Goal: Use online tool/utility: Utilize a website feature to perform a specific function

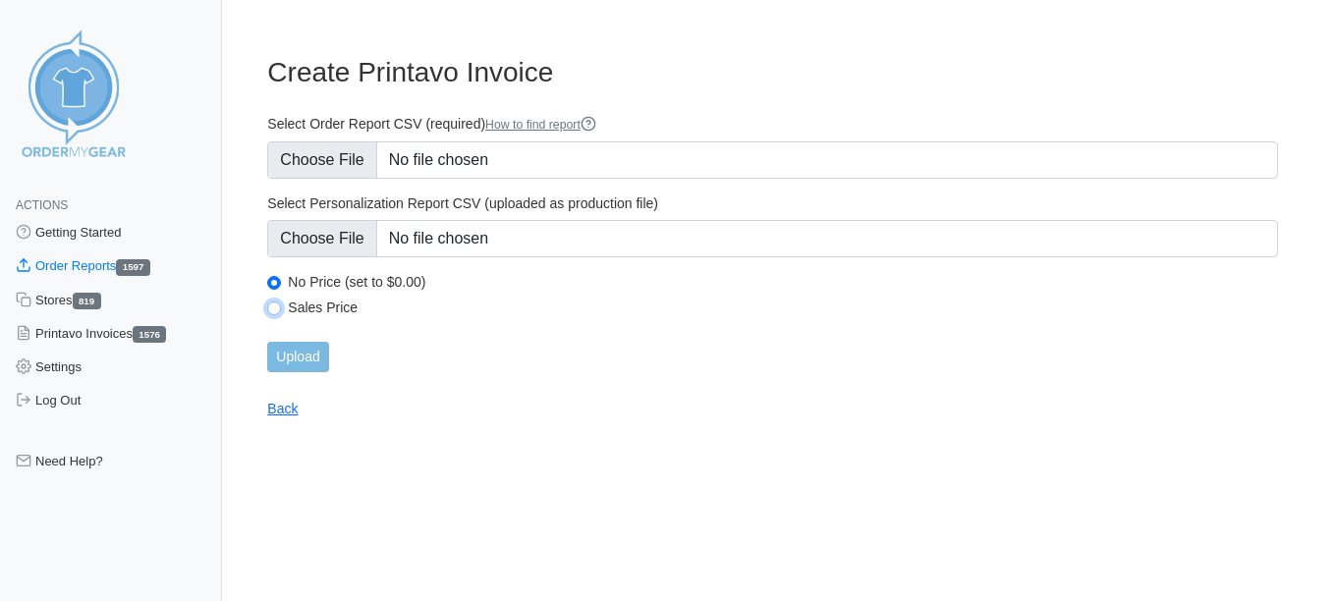
drag, startPoint x: 269, startPoint y: 303, endPoint x: 275, endPoint y: 263, distance: 40.7
click at [269, 303] on input "Sales Price" at bounding box center [274, 308] width 14 height 14
radio input "true"
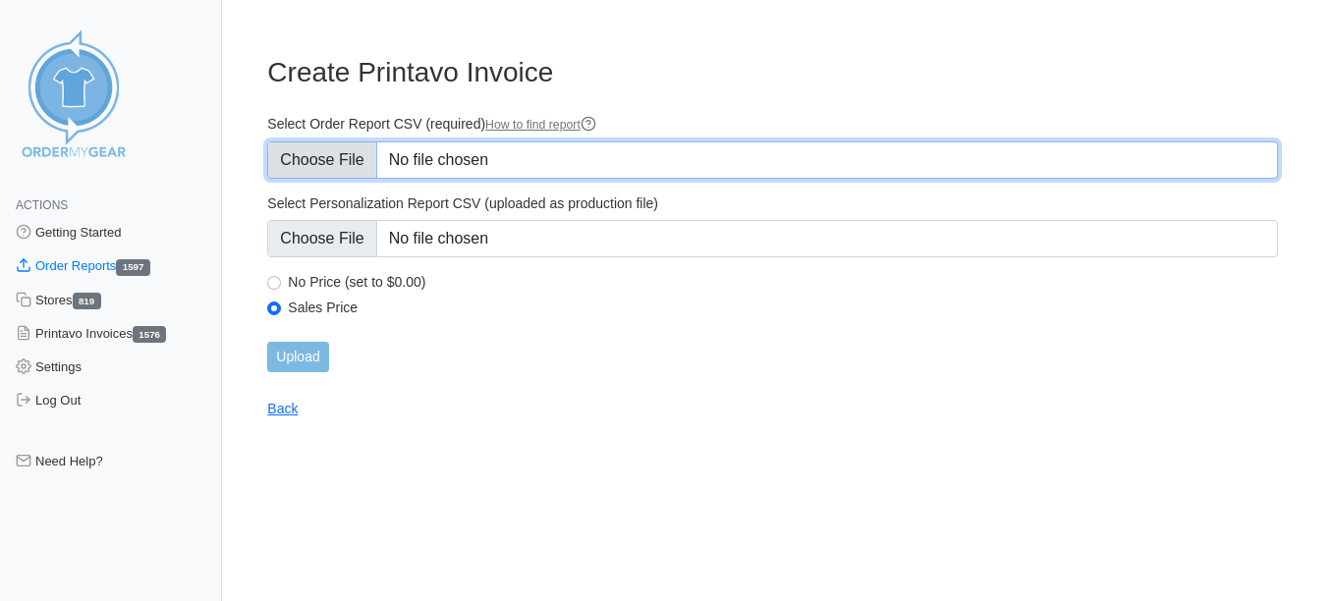
click at [329, 149] on input "Select Order Report CSV (required) How to find report" at bounding box center [772, 159] width 1010 height 37
type input "C:\fakepath\M6GVE_order_report.csv"
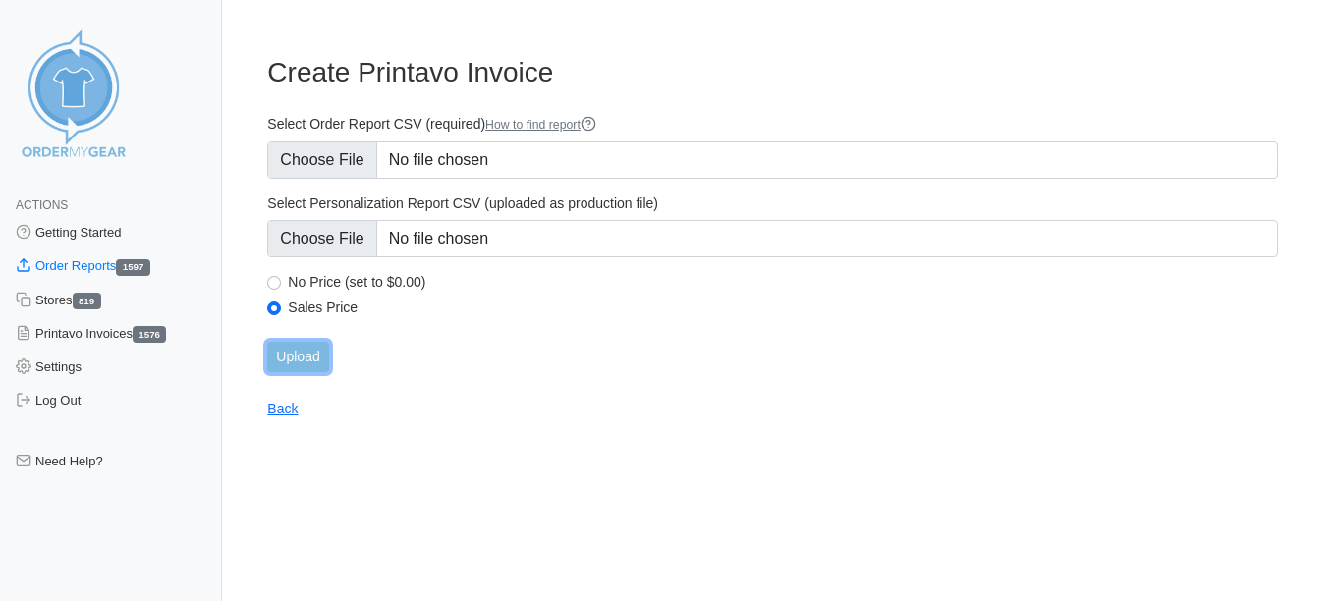
click at [319, 356] on input "Upload" at bounding box center [297, 357] width 61 height 30
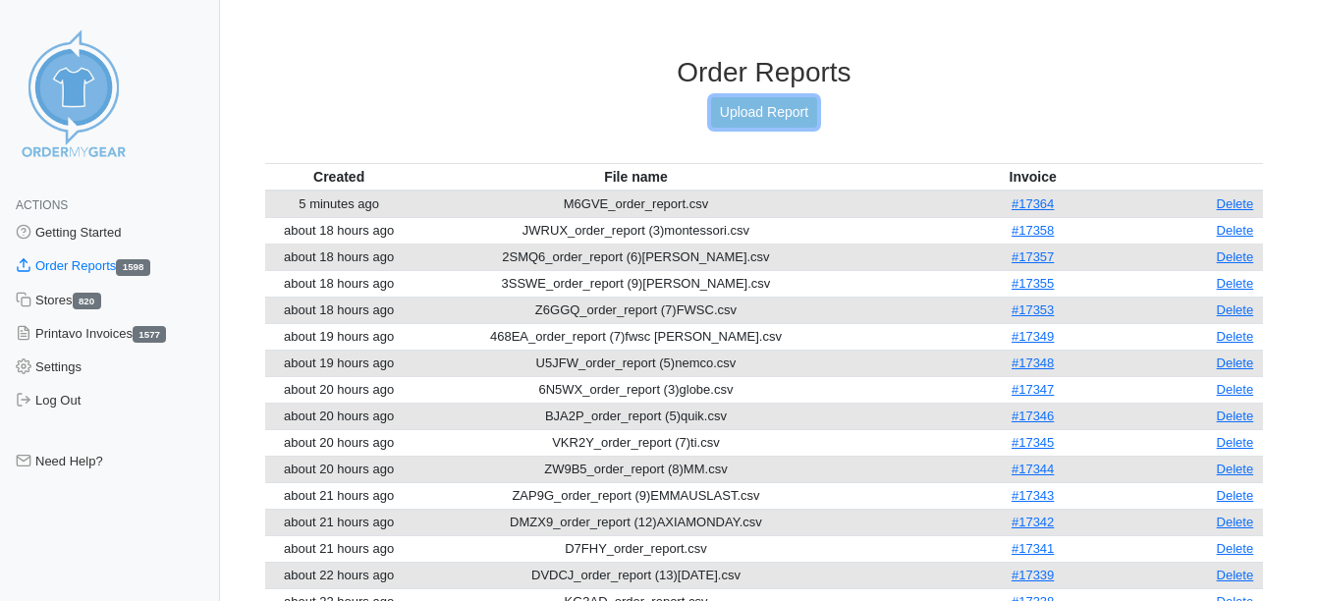
click at [734, 101] on link "Upload Report" at bounding box center [764, 112] width 106 height 30
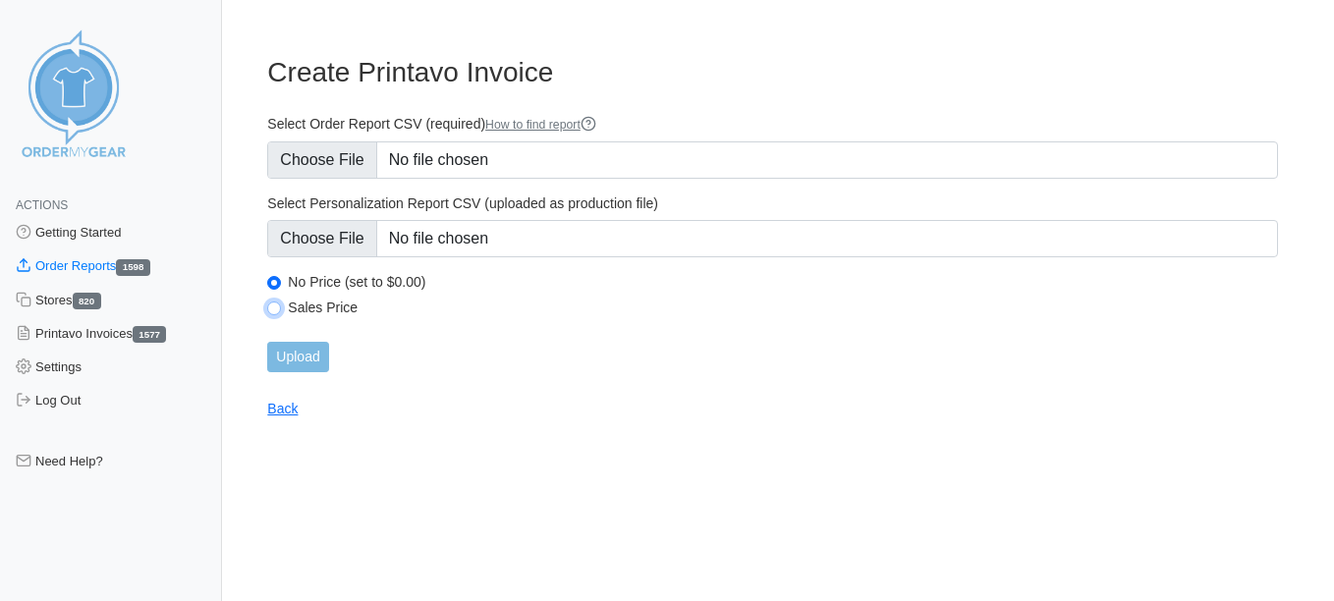
click at [272, 304] on input "Sales Price" at bounding box center [274, 308] width 14 height 14
radio input "true"
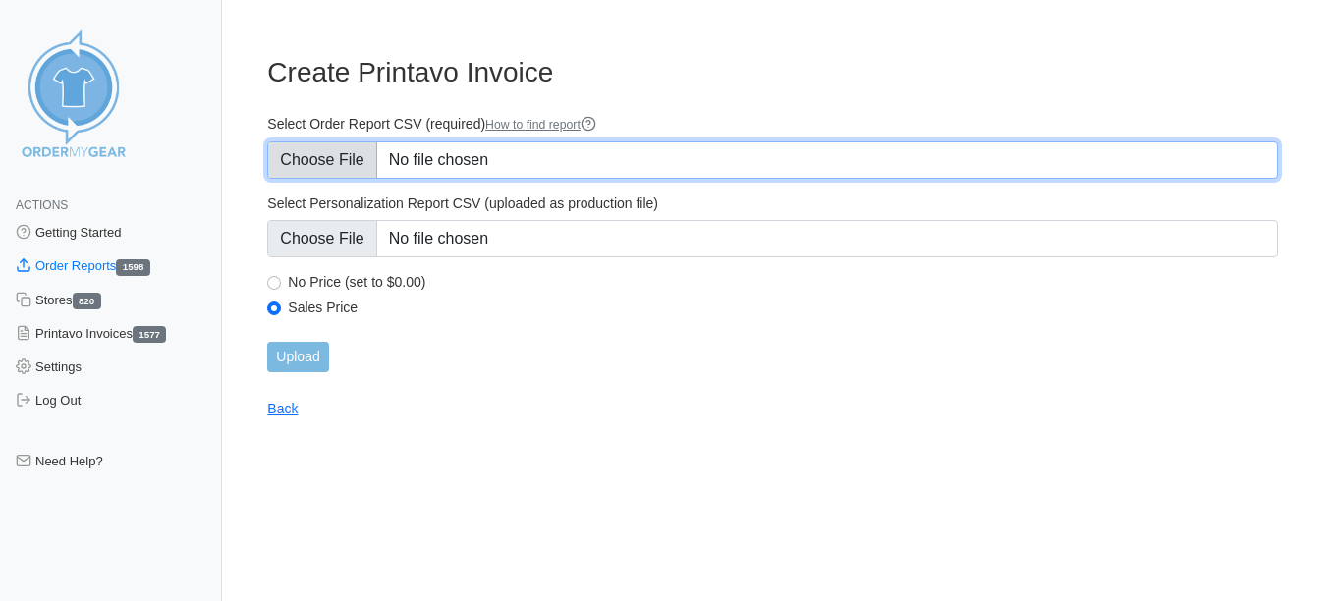
click at [302, 154] on input "Select Order Report CSV (required) How to find report" at bounding box center [772, 159] width 1010 height 37
type input "C:\fakepath\GUFDK_order_report (1)CLARINETSREOPEN.csv"
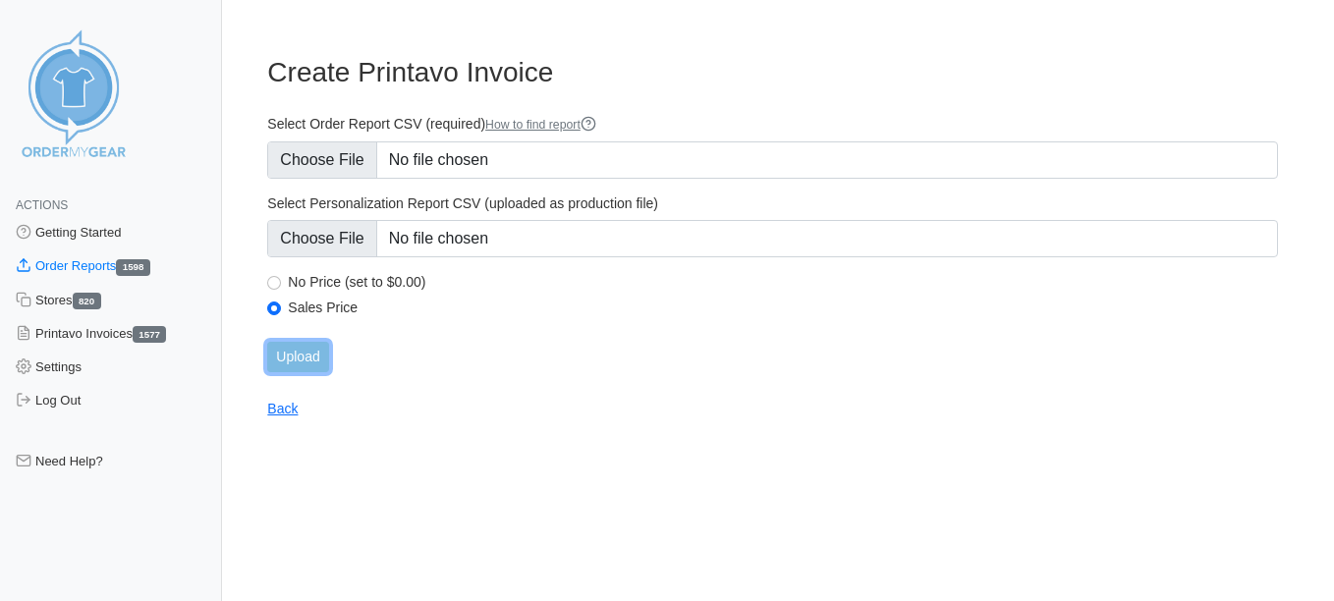
click at [314, 353] on input "Upload" at bounding box center [297, 357] width 61 height 30
click at [311, 364] on div "Upload" at bounding box center [772, 357] width 1010 height 30
